Goal: Communication & Community: Share content

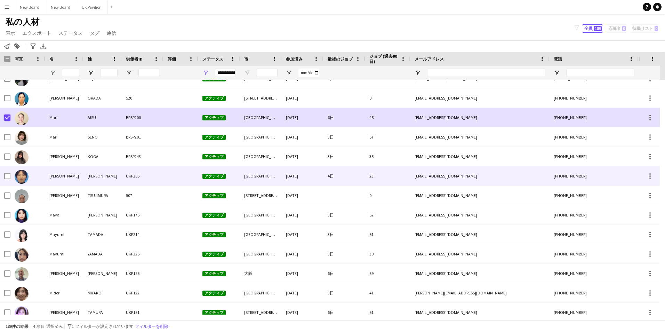
scroll to position [1553, 0]
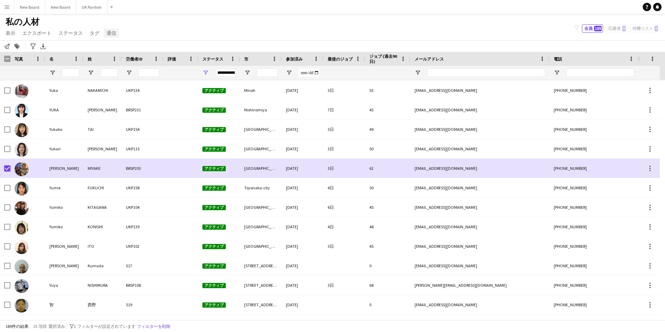
click at [112, 33] on span "通信" at bounding box center [111, 33] width 10 height 6
click at [127, 46] on span "通知を送信" at bounding box center [122, 48] width 24 height 6
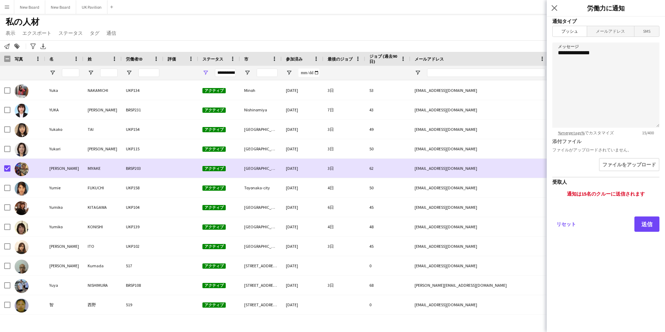
click at [608, 32] on span "メールアドレス" at bounding box center [610, 31] width 47 height 10
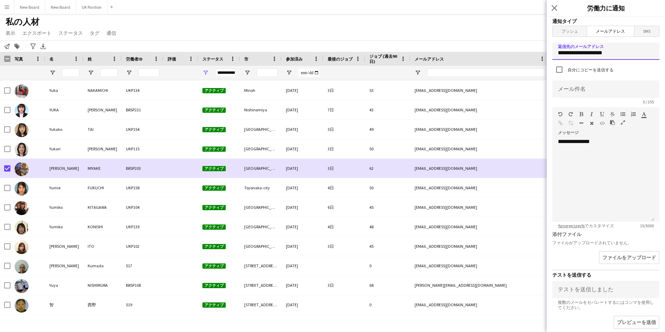
drag, startPoint x: 614, startPoint y: 54, endPoint x: 545, endPoint y: 54, distance: 69.3
click at [545, 54] on body "メニュー ボード ボード ボード すべての仕事 ステータス 労働者 労働者 私の人材 採用 通信 通信 支払い 支払い 承認 支払い レポート プラットフォー…" at bounding box center [332, 166] width 665 height 332
click at [595, 87] on input at bounding box center [606, 88] width 107 height 17
click at [571, 93] on input at bounding box center [606, 88] width 107 height 17
paste input "**********"
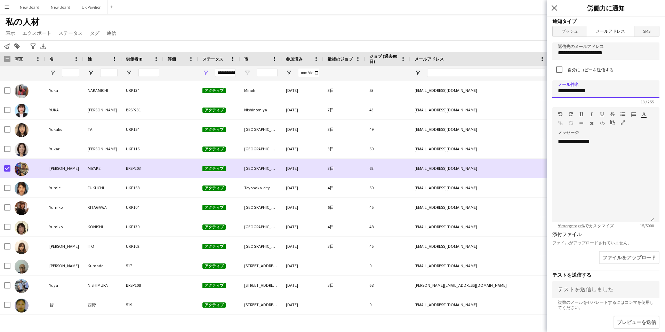
click at [564, 91] on input "**********" at bounding box center [606, 88] width 107 height 17
type input "**********"
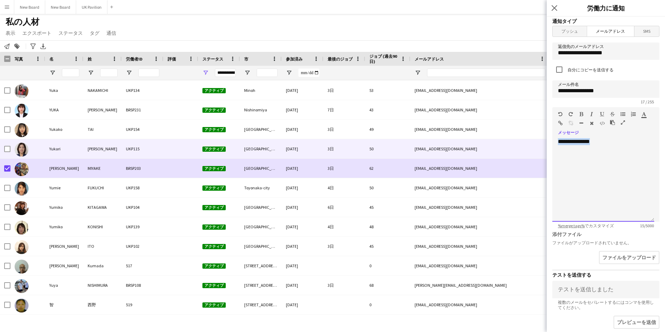
drag, startPoint x: 619, startPoint y: 143, endPoint x: 540, endPoint y: 142, distance: 79.4
click at [540, 142] on body "メニュー ボード ボード ボード すべての仕事 ステータス 労働者 労働者 私の人材 採用 通信 通信 支払い 支払い 承認 支払い レポート プラットフォー…" at bounding box center [332, 166] width 665 height 332
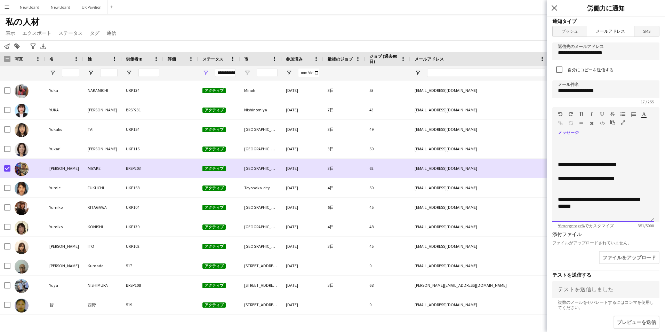
scroll to position [145, 0]
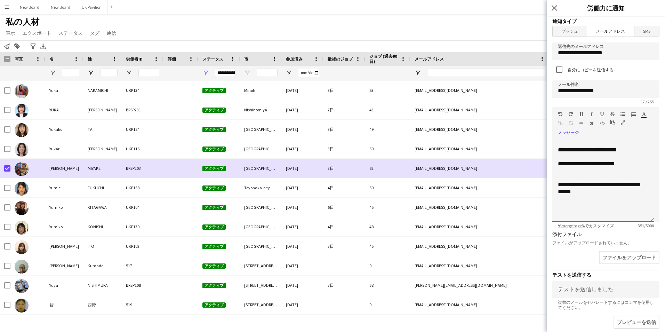
click at [576, 204] on p "**********" at bounding box center [601, 195] width 86 height 28
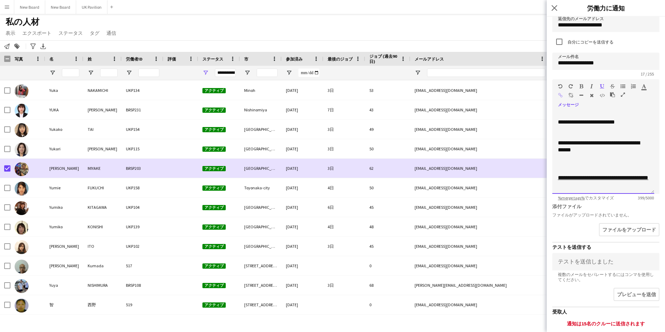
scroll to position [70, 0]
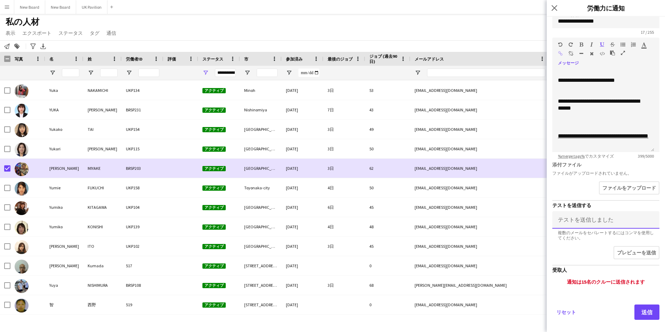
click at [586, 221] on input at bounding box center [606, 219] width 107 height 17
type input "**********"
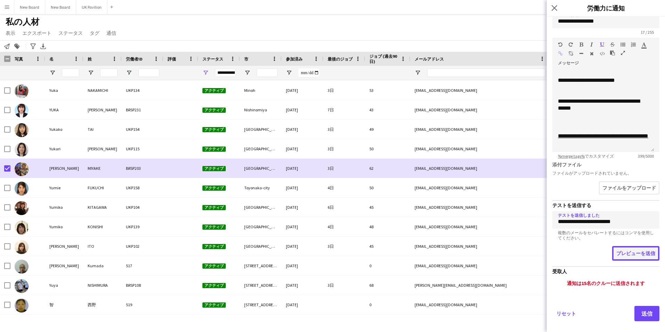
click at [633, 252] on button "プレビューを送信" at bounding box center [635, 253] width 47 height 15
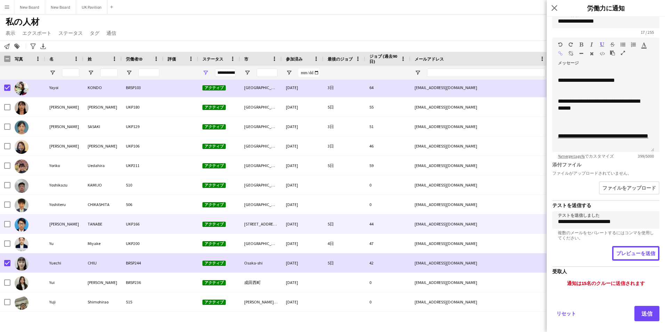
scroll to position [3214, 0]
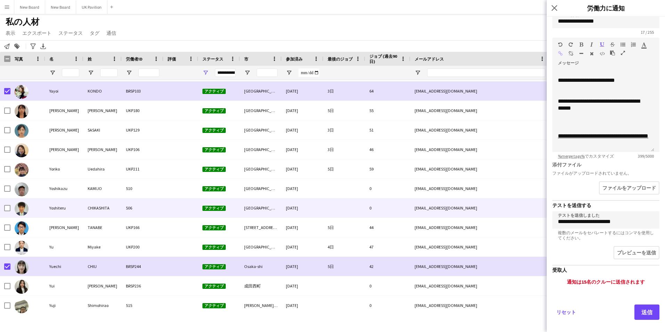
click at [79, 215] on div "Yoshiteru" at bounding box center [64, 207] width 38 height 19
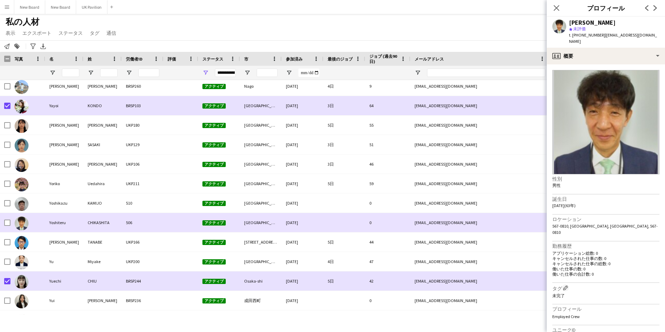
scroll to position [3197, 0]
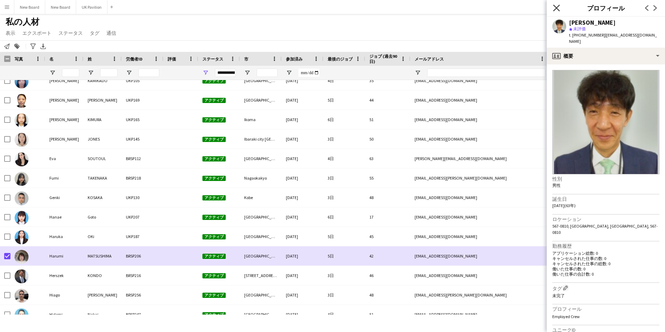
click at [559, 9] on icon "ポップインを閉じる" at bounding box center [556, 8] width 7 height 7
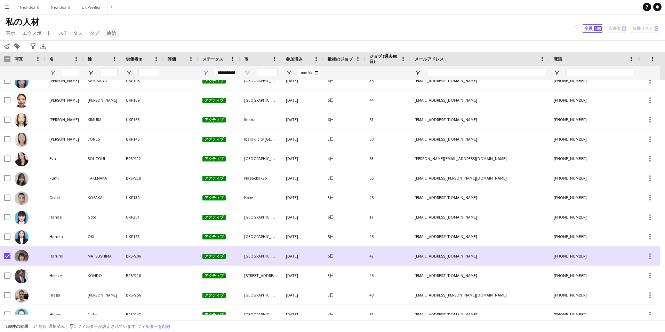
click at [112, 35] on span "通信" at bounding box center [111, 33] width 10 height 6
click at [124, 50] on span "通知を送信" at bounding box center [122, 48] width 24 height 6
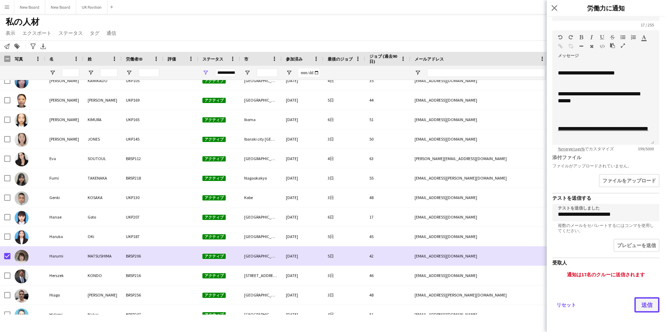
click at [639, 303] on button "送信" at bounding box center [647, 304] width 25 height 15
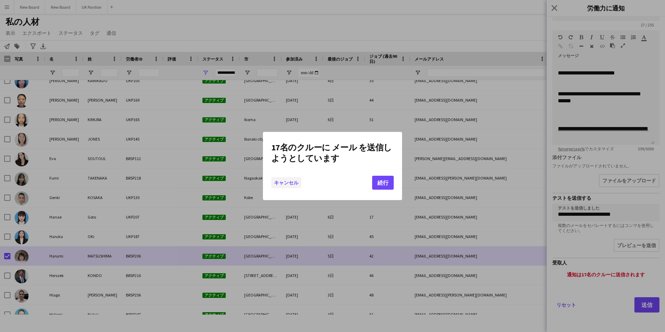
click at [284, 182] on button "キャンセル" at bounding box center [286, 182] width 30 height 11
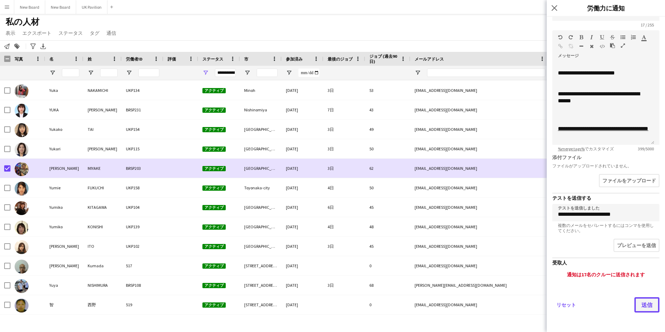
click at [639, 306] on button "送信" at bounding box center [647, 304] width 25 height 15
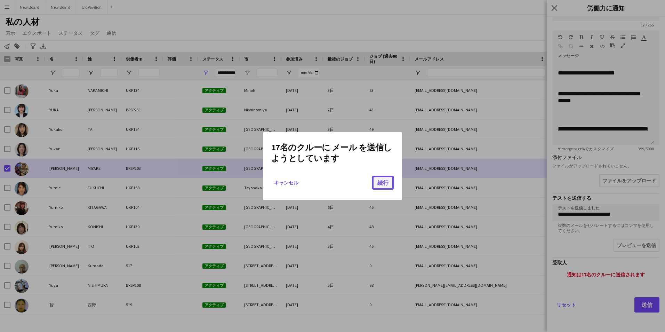
click at [382, 185] on button "続行" at bounding box center [383, 183] width 22 height 14
